Goal: Task Accomplishment & Management: Manage account settings

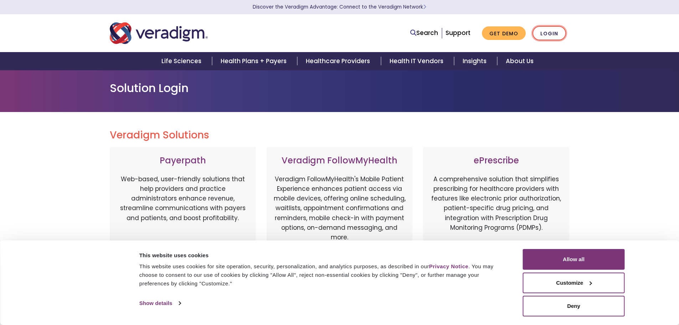
click at [545, 38] on link "Login" at bounding box center [548, 33] width 33 height 15
click at [541, 36] on link "Login" at bounding box center [548, 33] width 33 height 15
click at [548, 34] on link "Login" at bounding box center [548, 33] width 33 height 15
